Goal: Task Accomplishment & Management: Complete application form

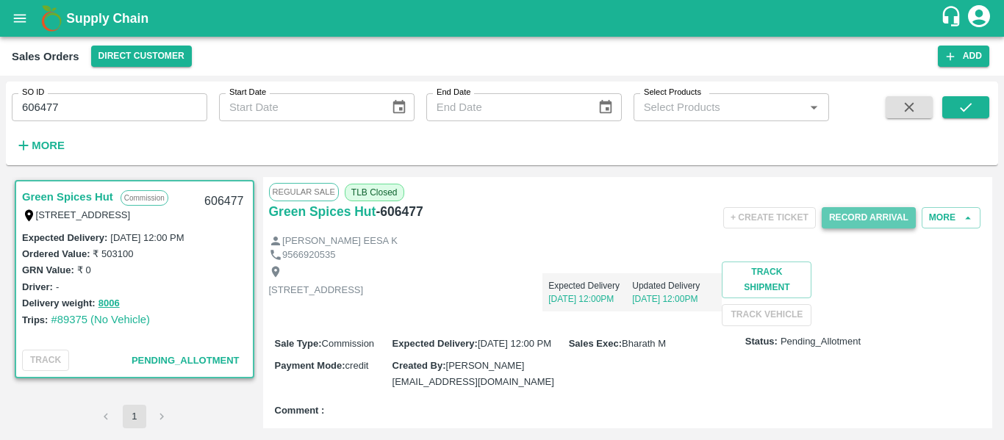
click at [860, 219] on button "Record Arrival" at bounding box center [869, 217] width 94 height 21
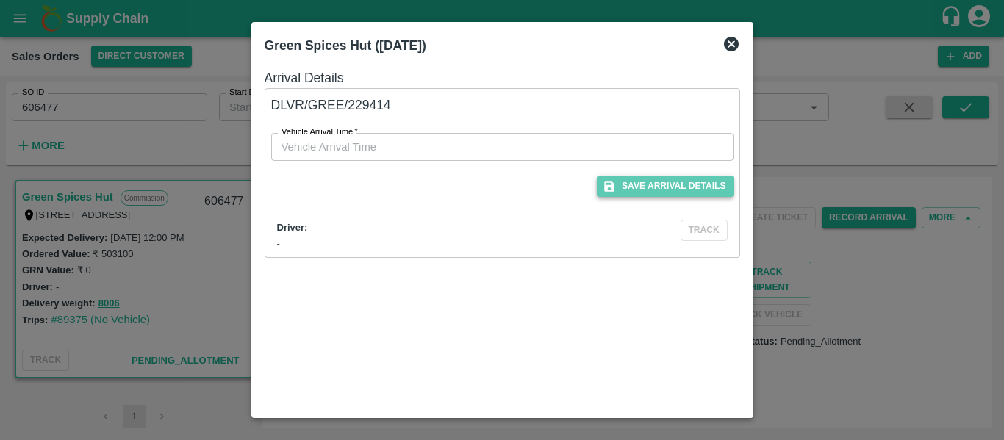
click at [679, 185] on button "Save Arrival Details" at bounding box center [665, 186] width 136 height 21
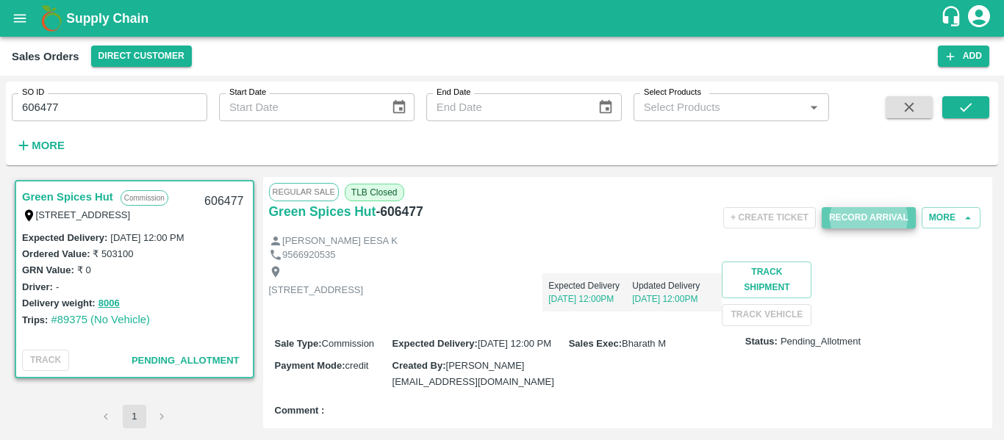
click at [835, 222] on button "Record Arrival" at bounding box center [869, 217] width 94 height 21
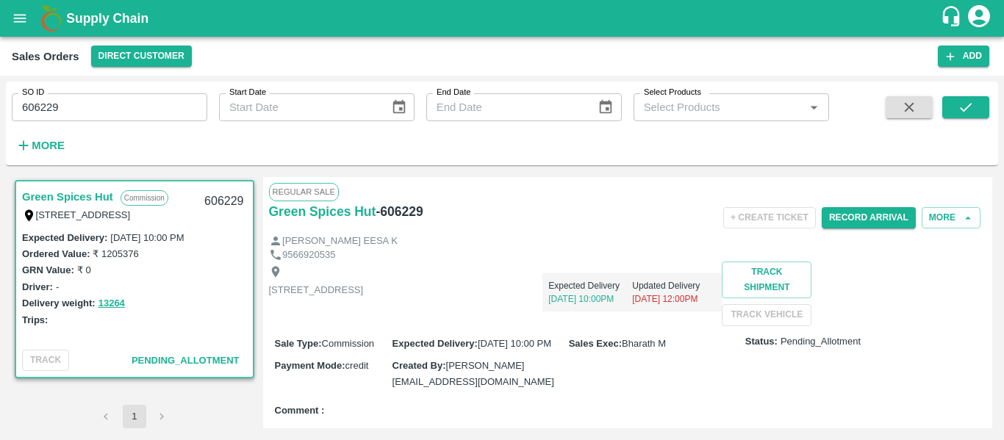
click at [872, 230] on div "Record Arrival" at bounding box center [869, 217] width 94 height 33
click at [880, 216] on button "Record Arrival" at bounding box center [869, 217] width 94 height 21
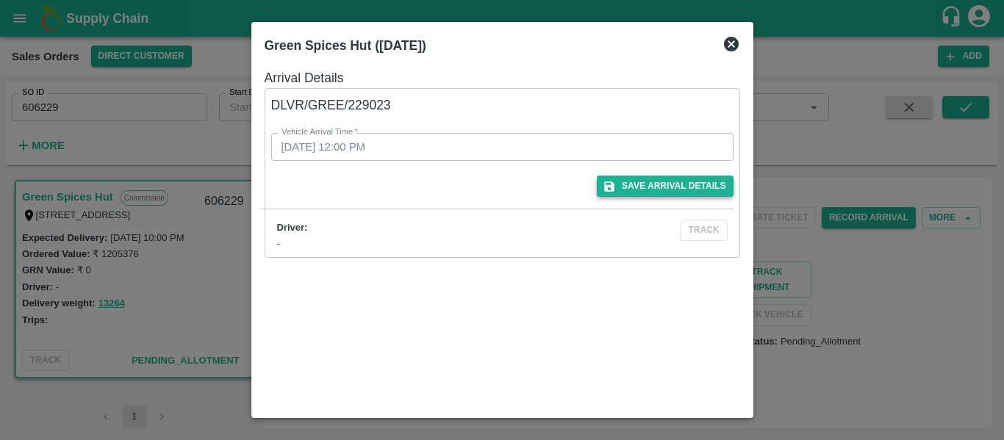
click at [702, 190] on button "Save Arrival Details" at bounding box center [665, 186] width 136 height 21
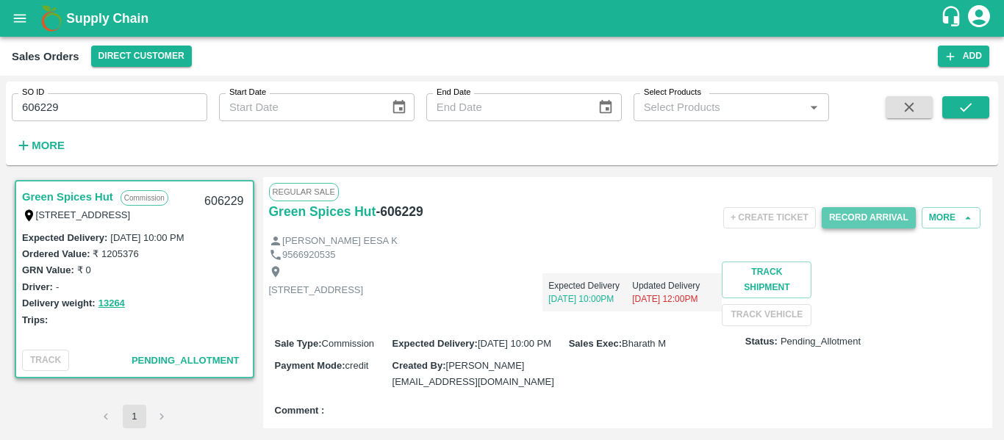
click at [860, 218] on button "Record Arrival" at bounding box center [869, 217] width 94 height 21
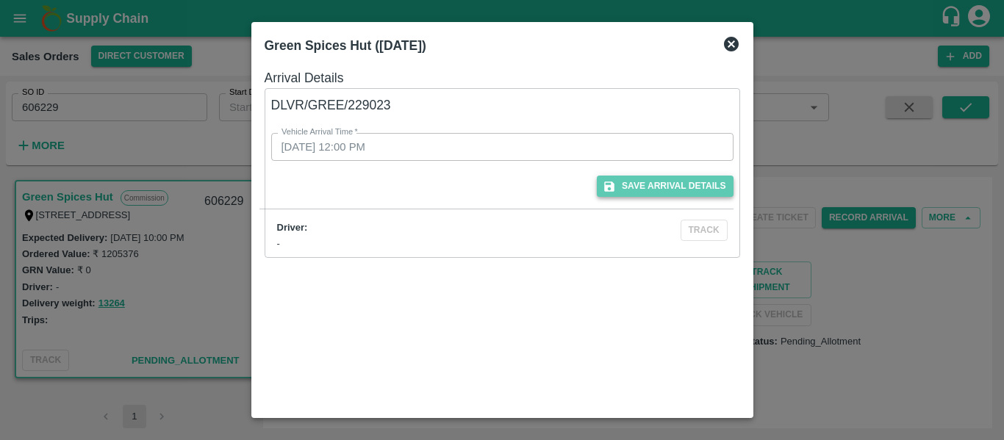
click at [668, 182] on button "Save Arrival Details" at bounding box center [665, 186] width 136 height 21
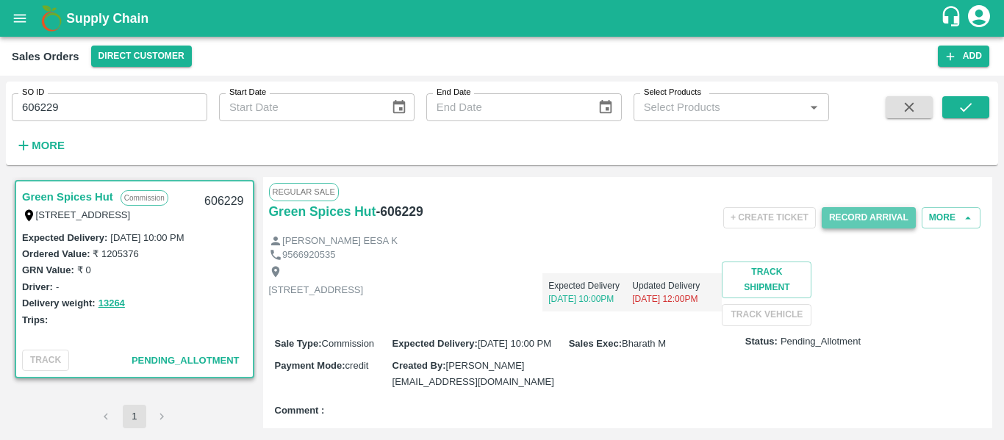
click at [860, 214] on button "Record Arrival" at bounding box center [869, 217] width 94 height 21
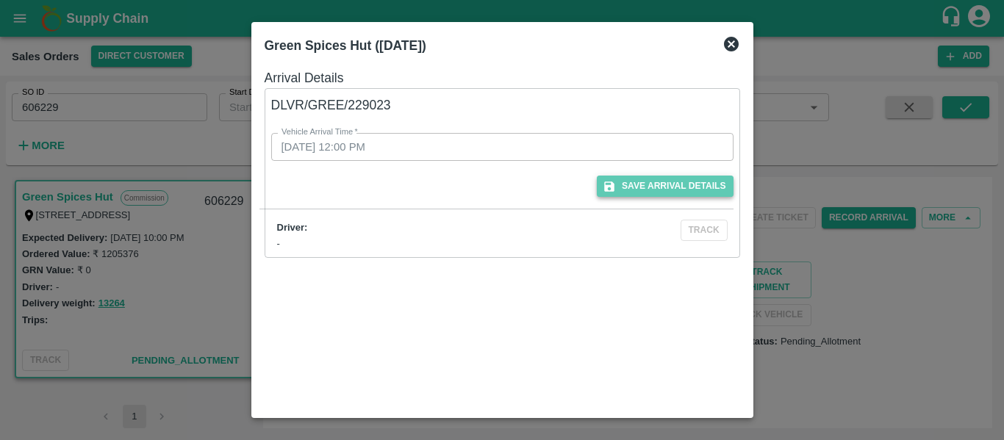
click at [666, 178] on button "Save Arrival Details" at bounding box center [665, 186] width 136 height 21
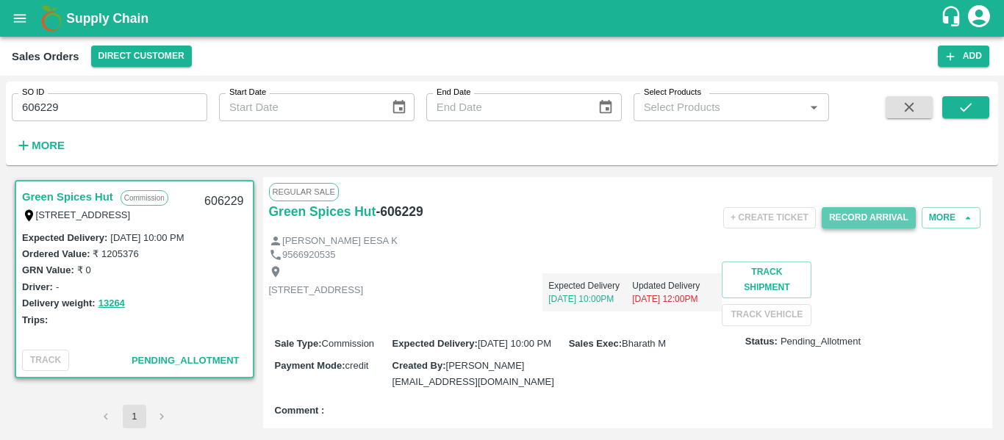
click at [868, 211] on button "Record Arrival" at bounding box center [869, 217] width 94 height 21
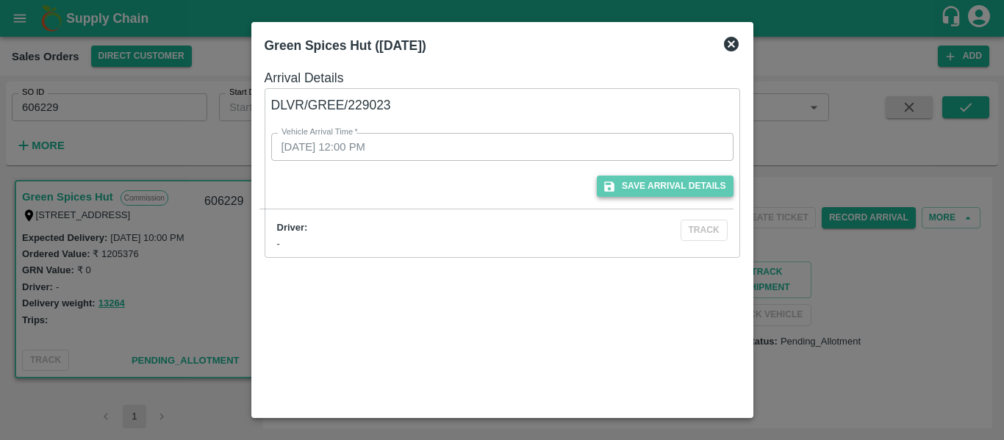
click at [658, 186] on button "Save Arrival Details" at bounding box center [665, 186] width 136 height 21
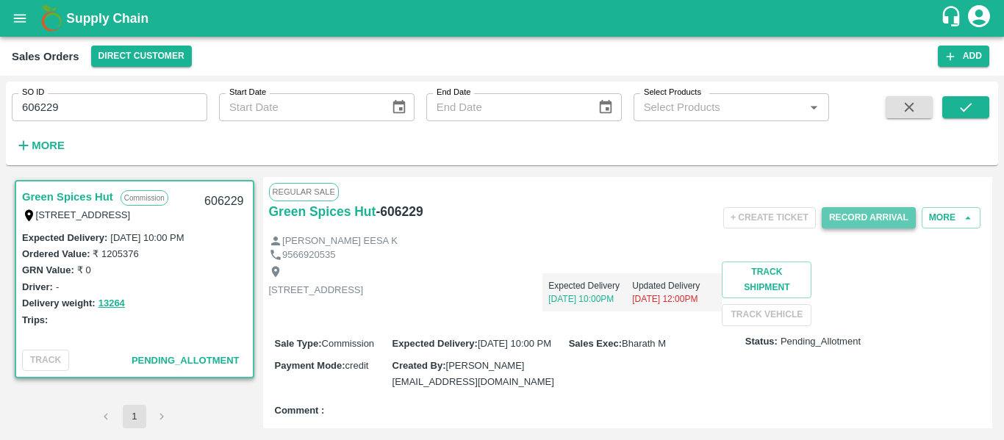
click at [881, 212] on button "Record Arrival" at bounding box center [869, 217] width 94 height 21
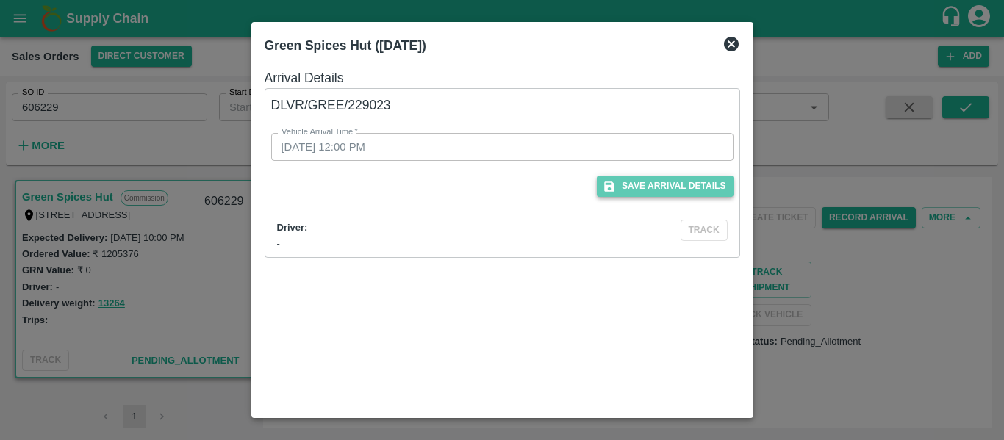
click at [720, 183] on button "Save Arrival Details" at bounding box center [665, 186] width 136 height 21
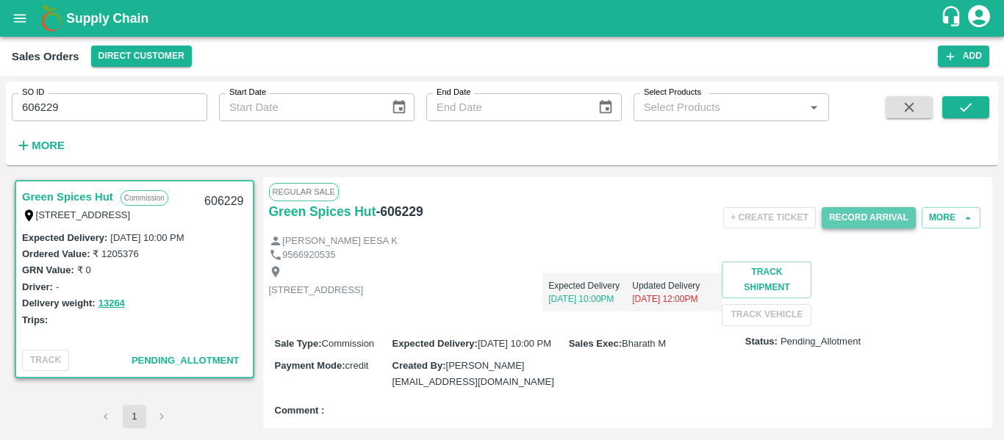
click at [856, 218] on button "Record Arrival" at bounding box center [869, 217] width 94 height 21
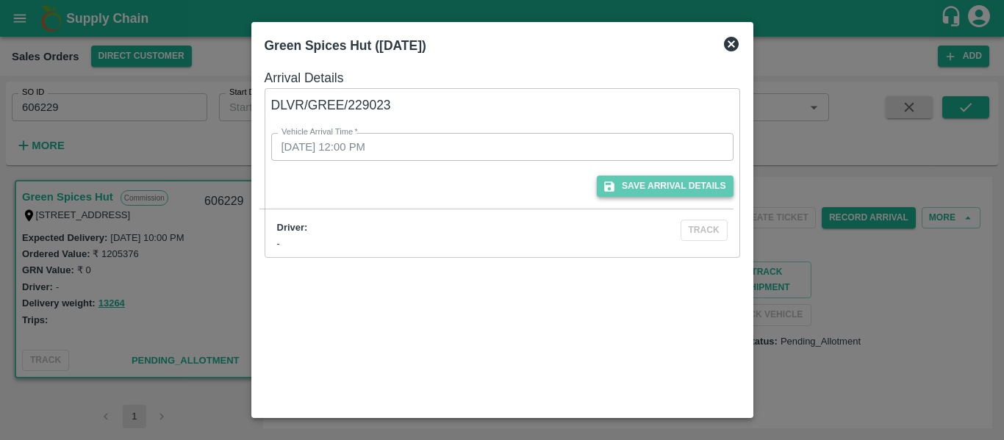
click at [628, 185] on button "Save Arrival Details" at bounding box center [665, 186] width 136 height 21
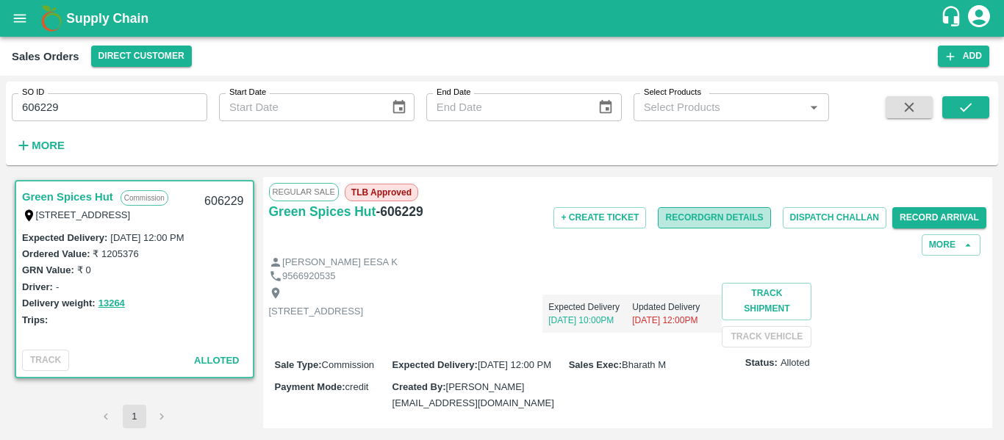
click at [732, 213] on button "Record GRN Details" at bounding box center [714, 217] width 112 height 21
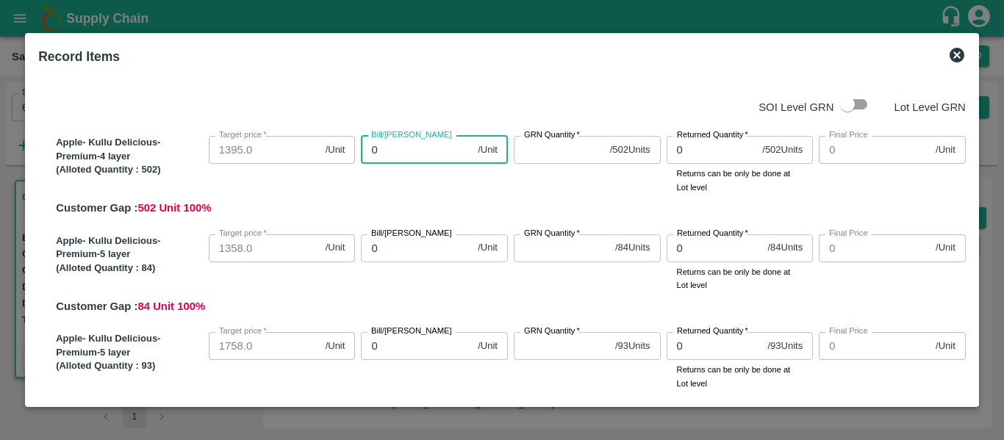
click at [388, 146] on input "0" at bounding box center [416, 150] width 111 height 28
type input "13"
type input "137"
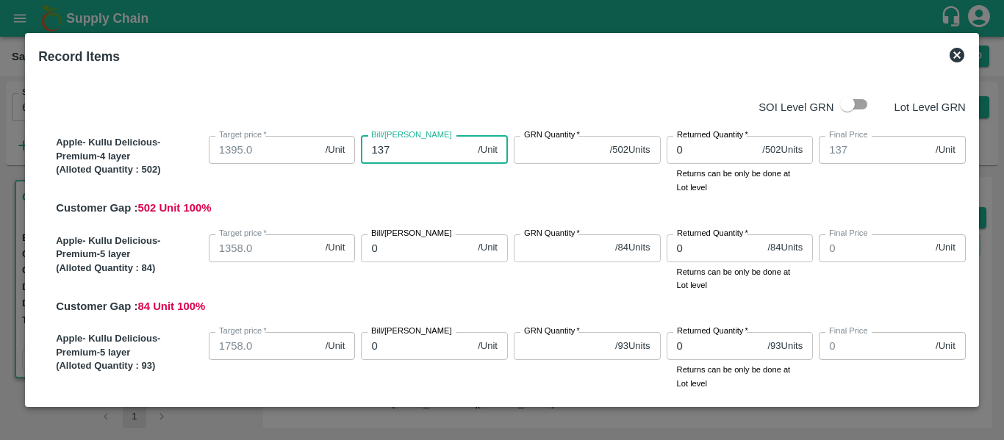
type input "1375"
drag, startPoint x: 545, startPoint y: 139, endPoint x: 543, endPoint y: 151, distance: 11.9
click at [543, 151] on div "GRN Quantity   * / 502 Units GRN Quantity" at bounding box center [587, 150] width 147 height 28
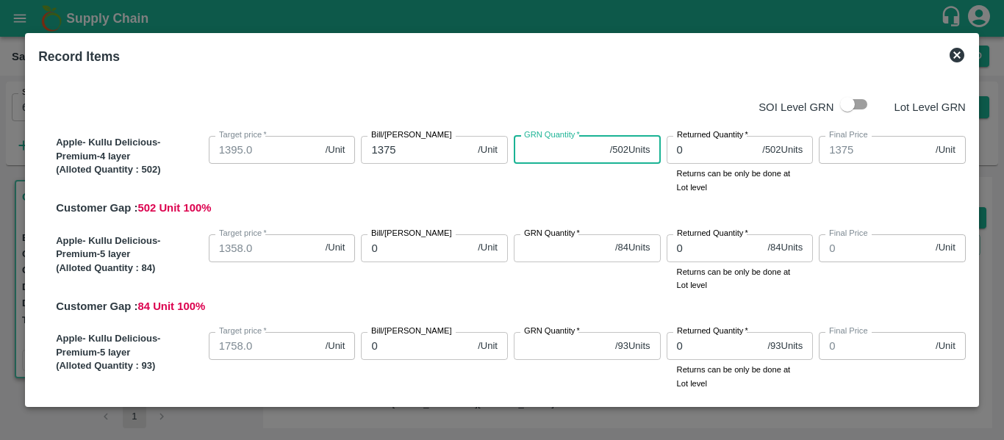
click at [543, 151] on input "GRN Quantity   *" at bounding box center [559, 150] width 90 height 28
type input "502"
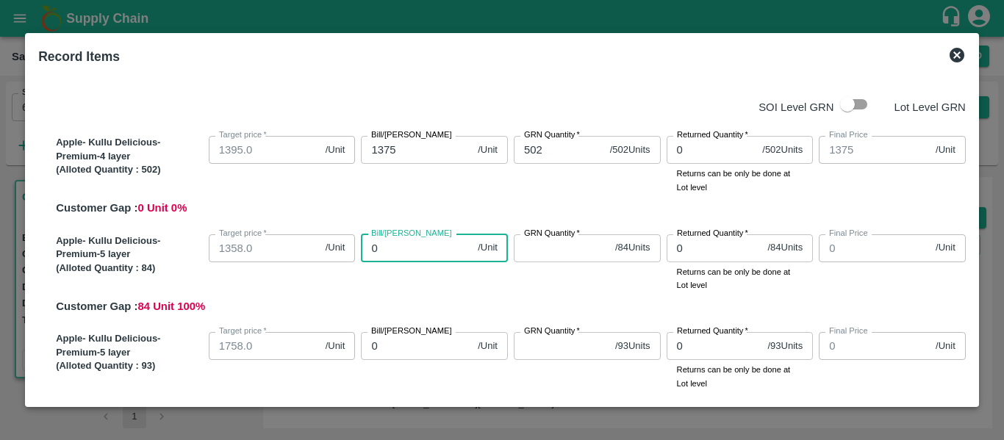
click at [406, 251] on input "0" at bounding box center [416, 249] width 111 height 28
type input "13"
type input "135"
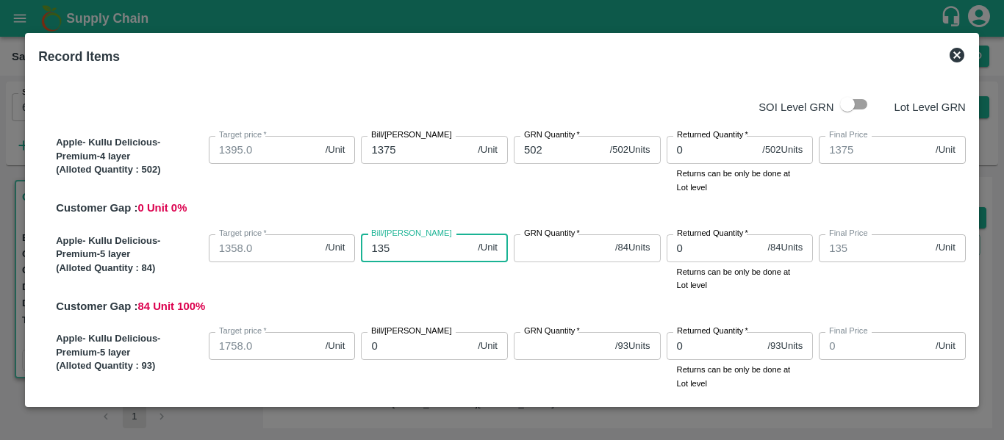
type input "1358"
click at [557, 256] on input "GRN Quantity   *" at bounding box center [562, 249] width 96 height 28
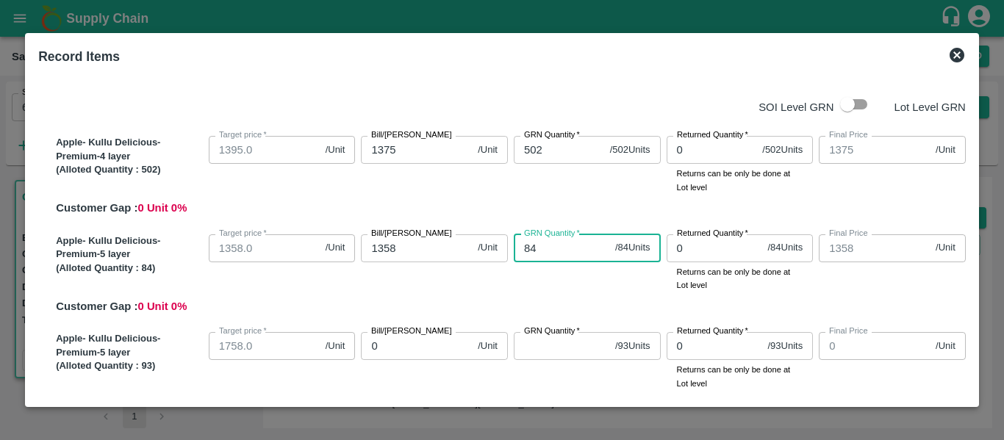
type input "84"
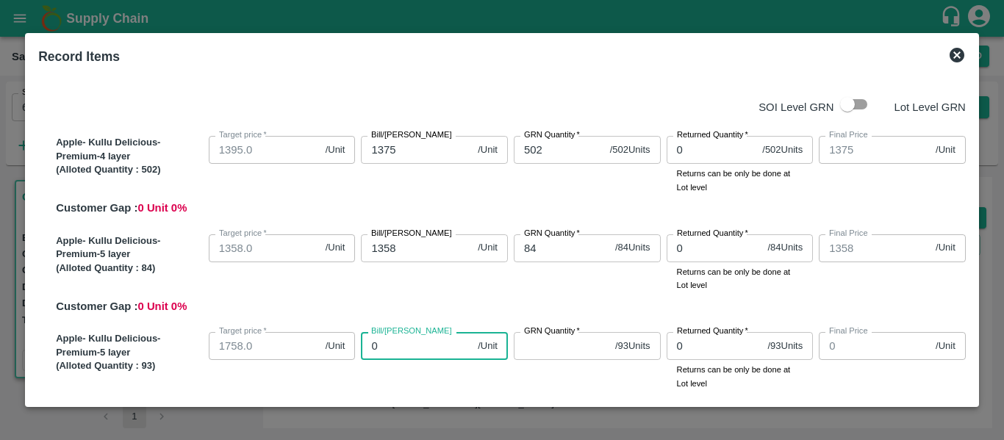
click at [388, 353] on input "0" at bounding box center [416, 346] width 111 height 28
type input "17"
type input "175"
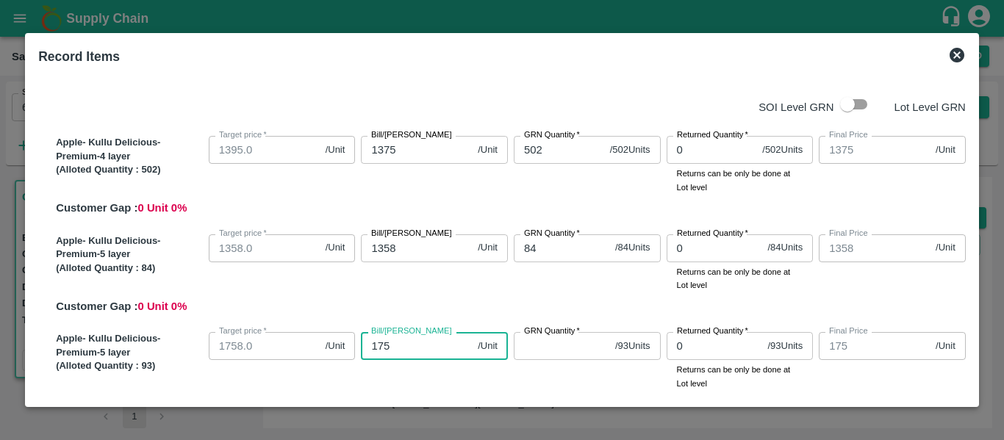
type input "1759"
type input "175"
type input "1758"
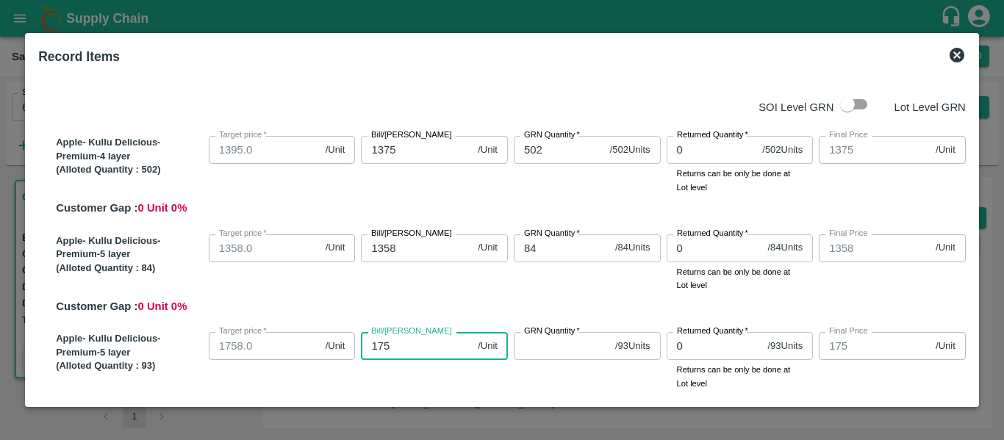
type input "1758"
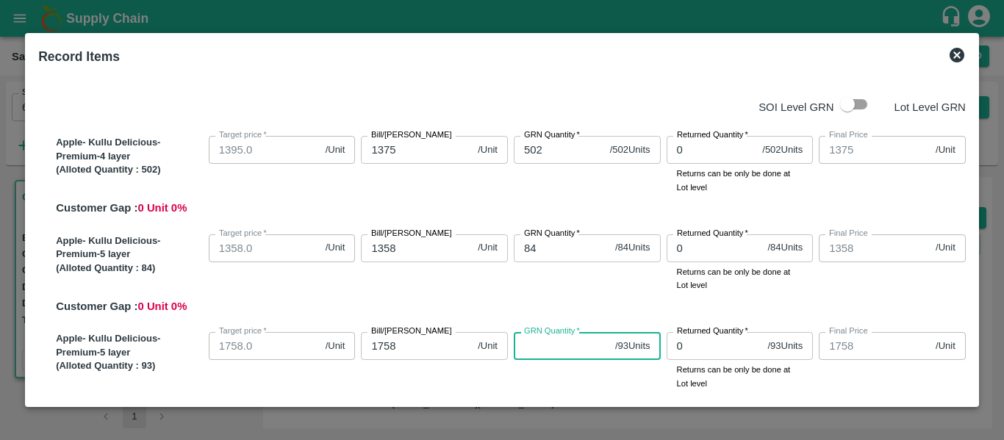
click at [540, 355] on input "GRN Quantity   *" at bounding box center [562, 346] width 96 height 28
type input "93"
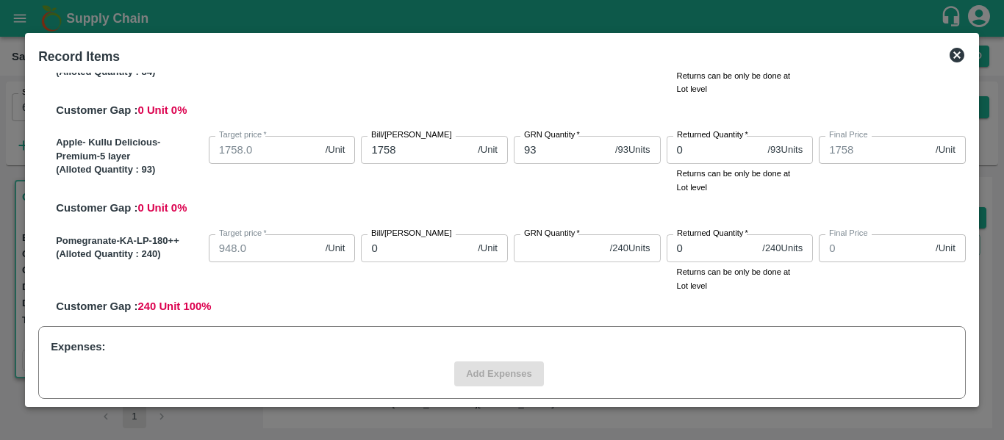
scroll to position [194, 0]
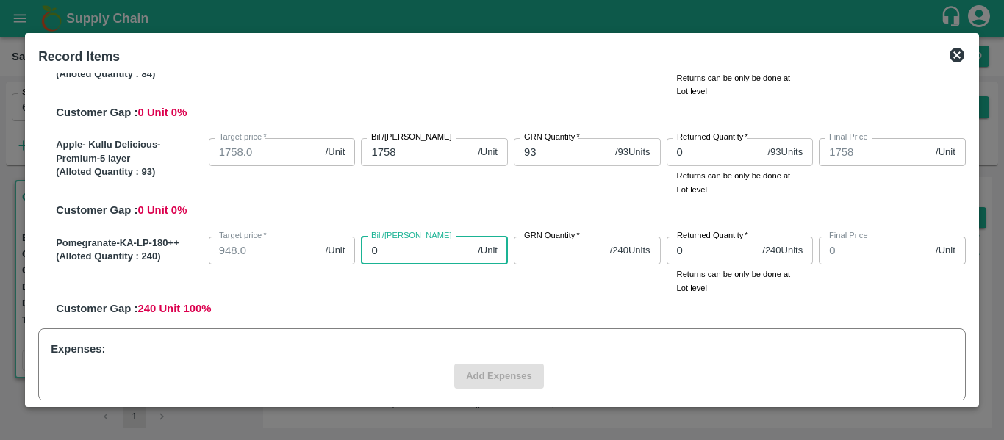
click at [424, 254] on input "0" at bounding box center [416, 251] width 111 height 28
type input "94"
type input "948"
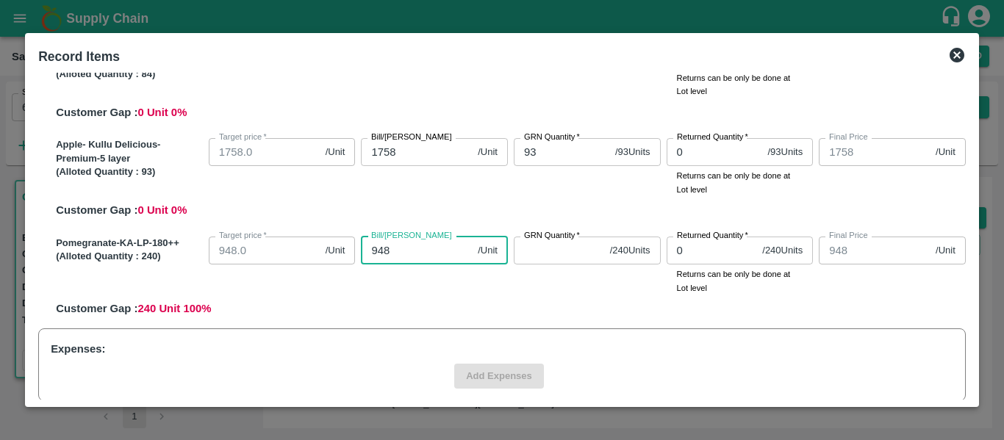
type input "948"
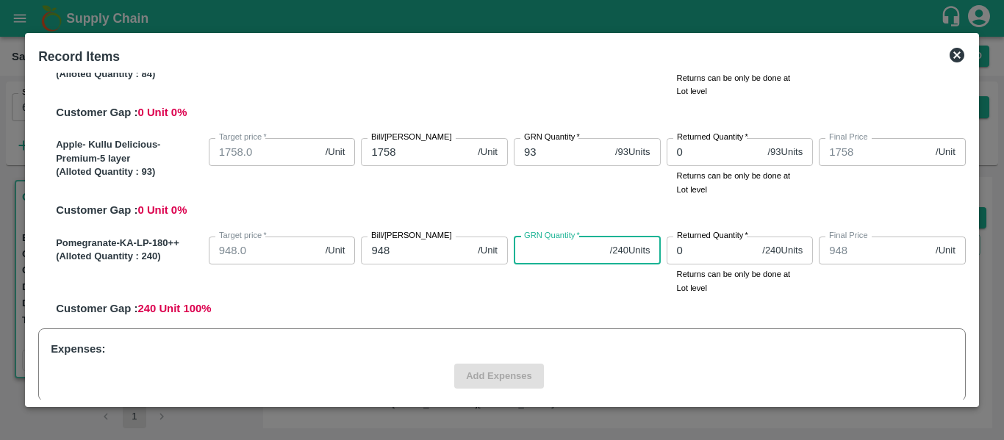
click at [546, 255] on input "GRN Quantity   *" at bounding box center [559, 251] width 90 height 28
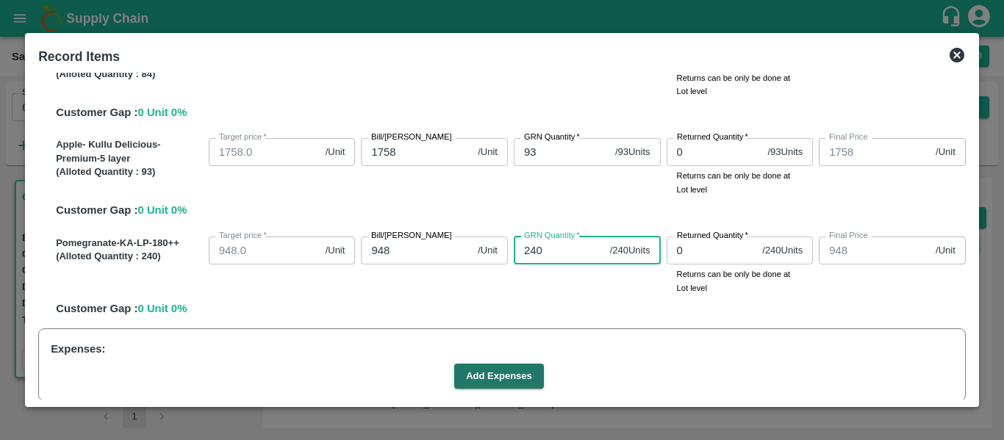
type input "240"
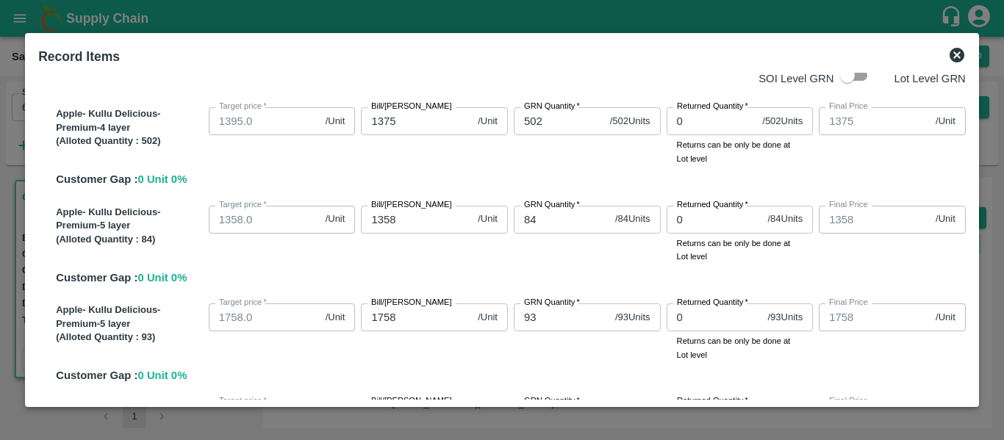
scroll to position [0, 0]
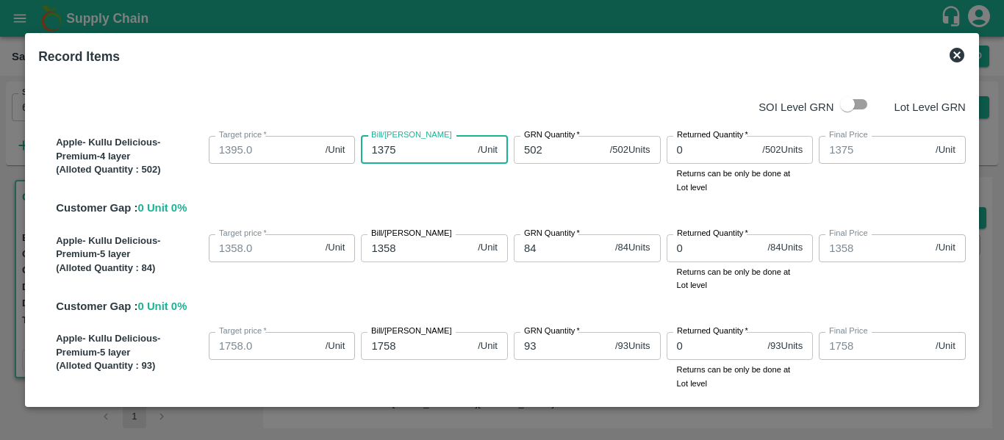
click at [409, 149] on input "1375" at bounding box center [416, 150] width 111 height 28
type input "137"
type input "1370"
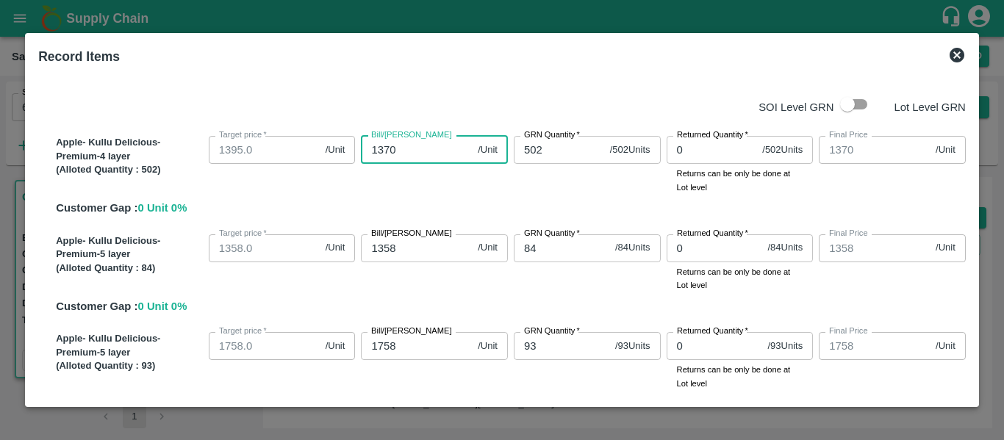
type input "1370"
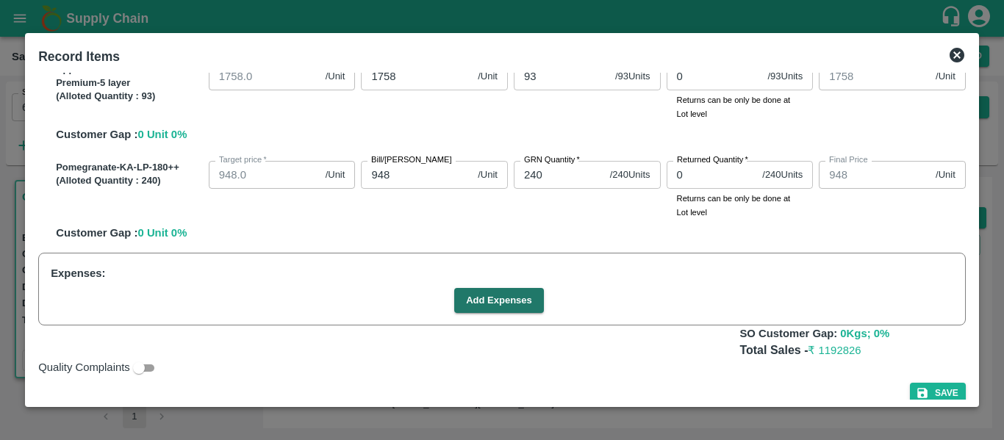
scroll to position [286, 0]
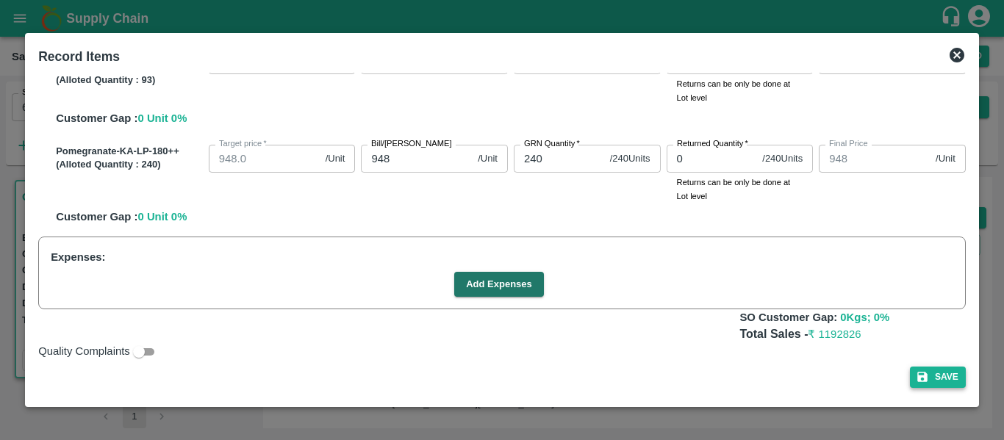
click at [926, 380] on button "Save" at bounding box center [938, 377] width 56 height 21
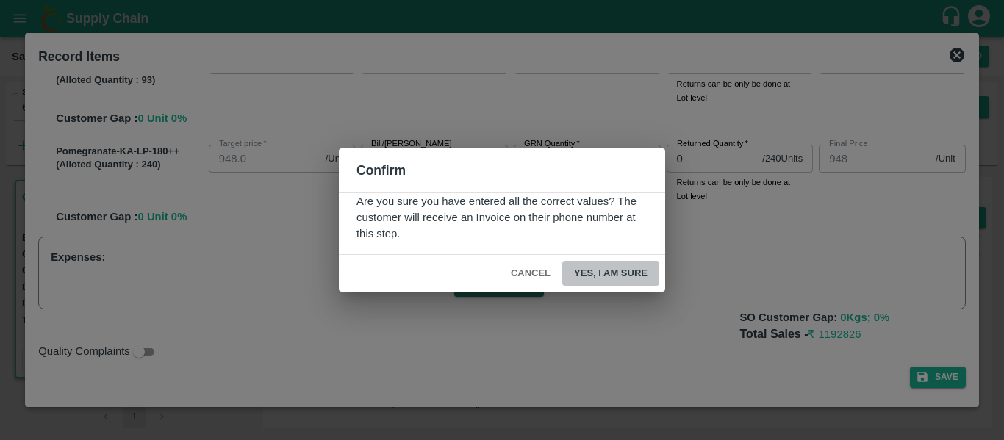
click at [610, 274] on button "Yes, I am sure" at bounding box center [610, 274] width 97 height 26
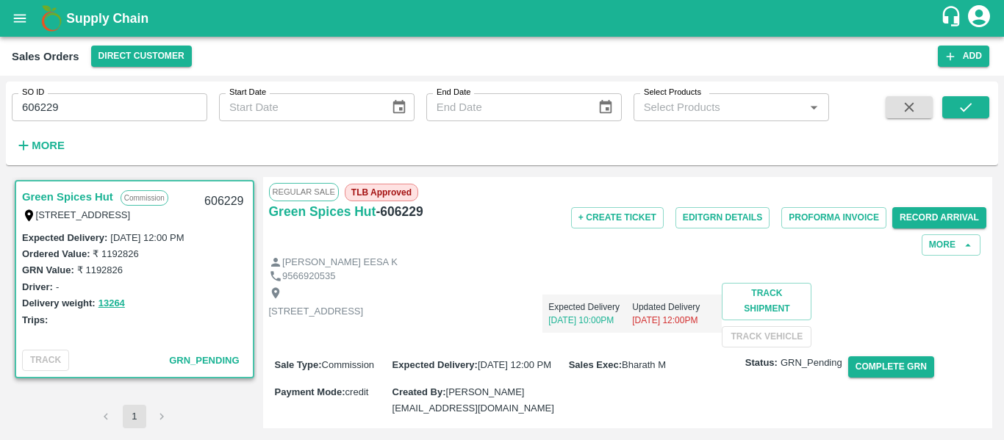
click at [398, 212] on h6 "- 606229" at bounding box center [399, 211] width 47 height 21
click at [484, 227] on div "Green Spices Hut - 606229" at bounding box center [388, 228] width 239 height 54
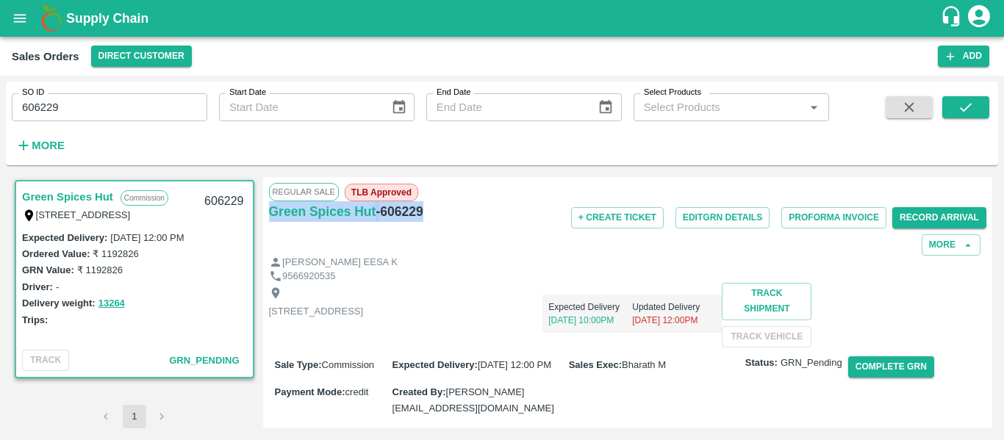
drag, startPoint x: 265, startPoint y: 207, endPoint x: 443, endPoint y: 213, distance: 178.1
click at [443, 213] on div "Regular Sale TLB Approved Green Spices Hut - 606229 + Create Ticket Edit GRN De…" at bounding box center [628, 302] width 730 height 251
copy div "Green Spices Hut - 606229"
click at [442, 264] on div "[PERSON_NAME] EESA K" at bounding box center [628, 263] width 718 height 14
drag, startPoint x: 987, startPoint y: 235, endPoint x: 1004, endPoint y: 347, distance: 113.0
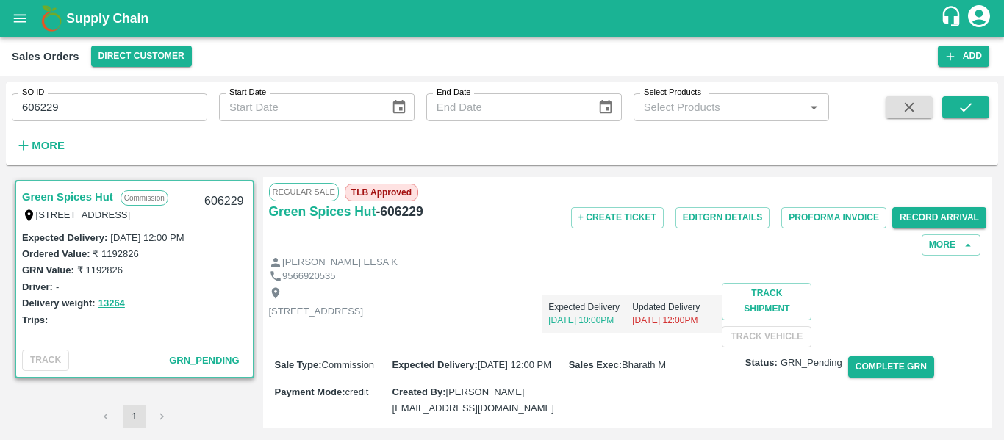
click at [1004, 347] on div "SO ID 606229 SO ID Start Date Start Date End Date End Date Select Products Sele…" at bounding box center [502, 258] width 1004 height 365
click at [885, 378] on button "Complete GRN" at bounding box center [891, 367] width 86 height 21
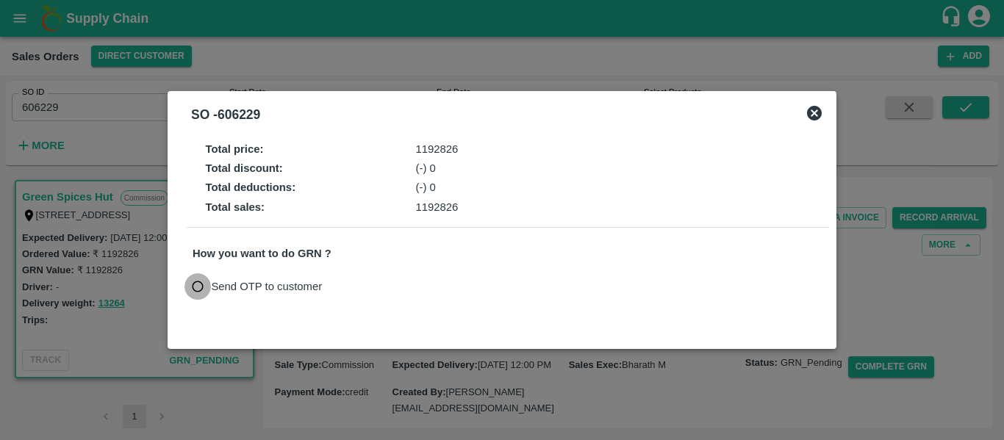
click at [196, 285] on input "Send OTP to customer" at bounding box center [198, 287] width 27 height 27
radio input "true"
drag, startPoint x: 196, startPoint y: 285, endPoint x: 368, endPoint y: 282, distance: 171.4
click at [368, 282] on div "Send OTP to customer Send OTP" at bounding box center [508, 287] width 631 height 27
click at [368, 282] on button "Send OTP" at bounding box center [364, 286] width 60 height 21
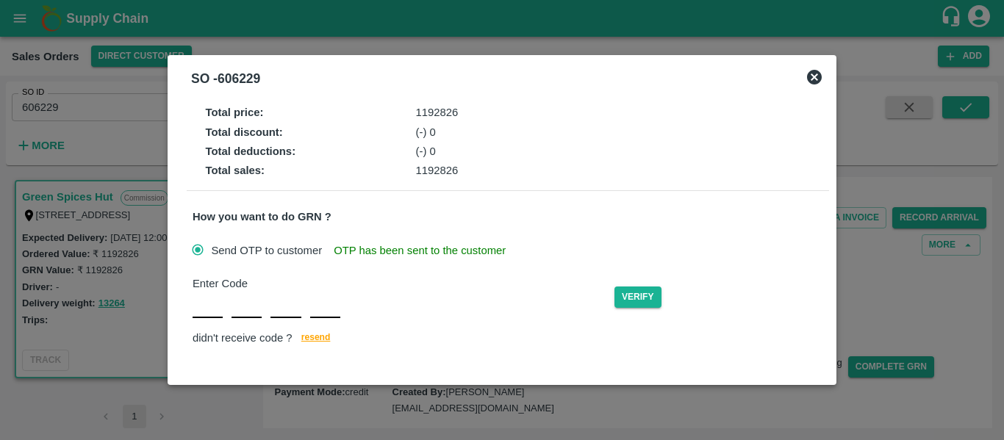
click at [231, 301] on div at bounding box center [267, 305] width 148 height 26
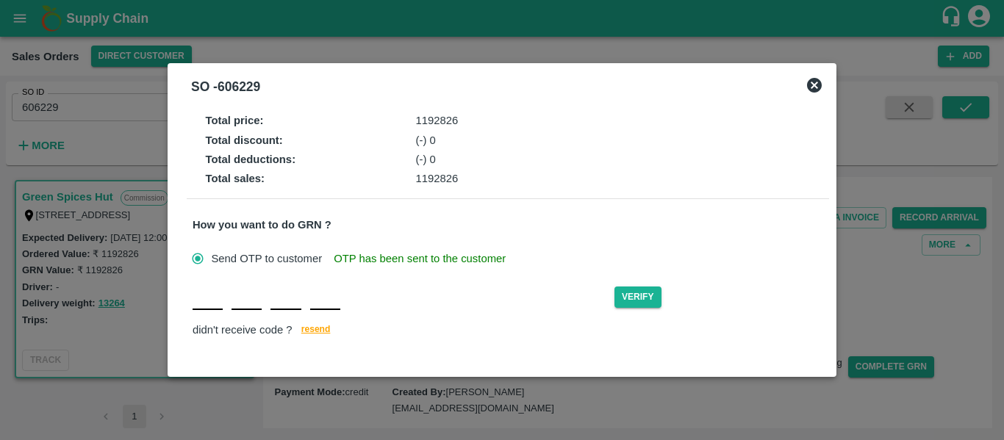
click at [214, 306] on input "text" at bounding box center [208, 297] width 30 height 26
type input "M"
type input "A"
type input "T"
type input "G"
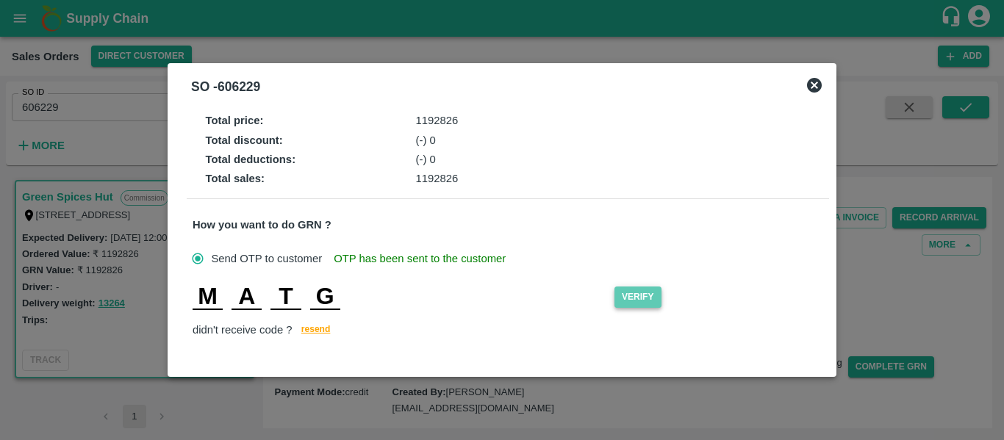
click at [640, 294] on button "Verify" at bounding box center [638, 297] width 47 height 21
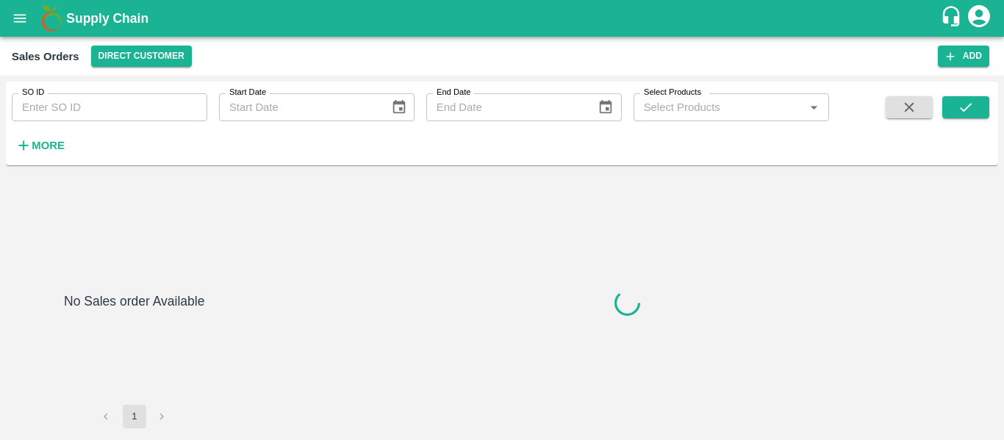
type input "607093"
